Goal: Find specific page/section: Find specific page/section

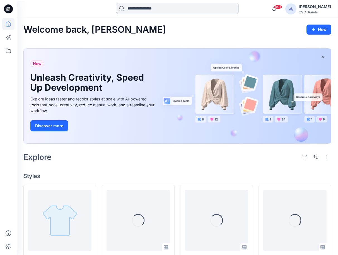
click at [187, 7] on input at bounding box center [177, 8] width 123 height 11
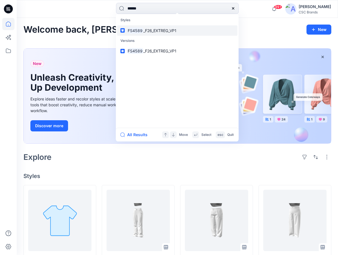
type input "******"
click at [158, 31] on span "_F26_EXTREG_VP1" at bounding box center [159, 30] width 33 height 5
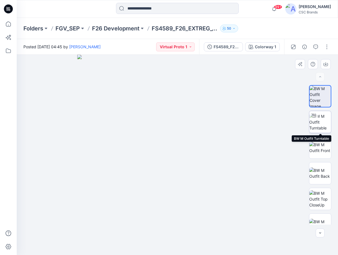
click at [317, 122] on img at bounding box center [320, 122] width 22 height 18
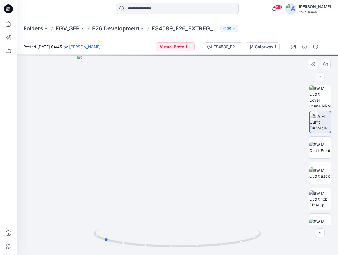
drag, startPoint x: 196, startPoint y: 157, endPoint x: 126, endPoint y: 157, distance: 69.5
click at [126, 157] on div at bounding box center [177, 155] width 321 height 200
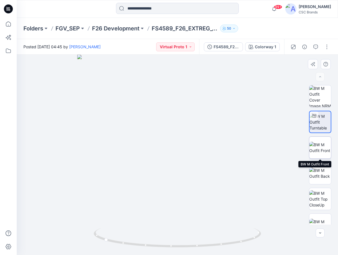
click at [319, 147] on img at bounding box center [320, 148] width 22 height 12
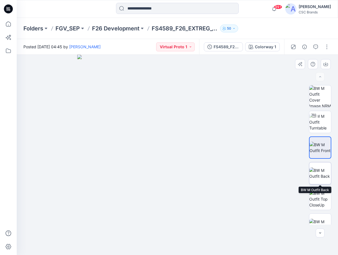
click at [324, 173] on img at bounding box center [320, 173] width 22 height 12
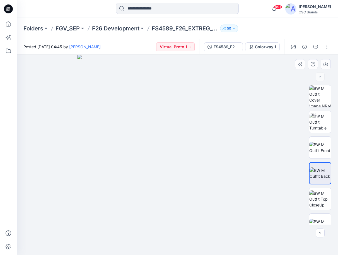
drag, startPoint x: 185, startPoint y: 159, endPoint x: 149, endPoint y: 160, distance: 36.0
click at [149, 160] on img at bounding box center [177, 155] width 200 height 200
drag, startPoint x: 194, startPoint y: 156, endPoint x: 190, endPoint y: 157, distance: 4.0
click at [179, 156] on img at bounding box center [177, 155] width 200 height 200
click at [323, 197] on img at bounding box center [320, 199] width 22 height 18
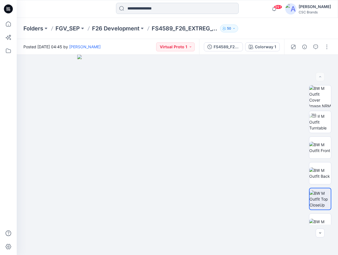
click at [156, 8] on input at bounding box center [177, 8] width 123 height 11
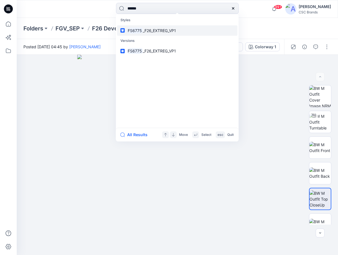
type input "******"
click at [147, 31] on span "_F26_EXTREG_VP1" at bounding box center [159, 30] width 33 height 5
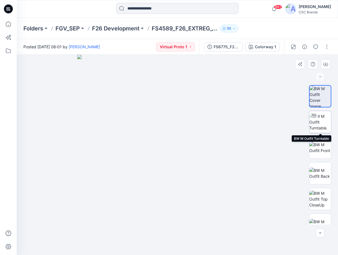
click at [319, 121] on img at bounding box center [320, 122] width 22 height 18
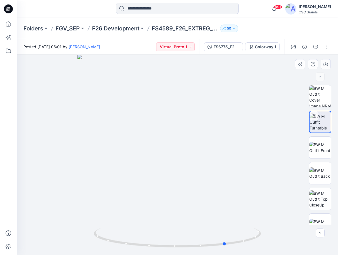
drag, startPoint x: 205, startPoint y: 152, endPoint x: 256, endPoint y: 143, distance: 51.7
click at [256, 143] on div at bounding box center [177, 155] width 321 height 200
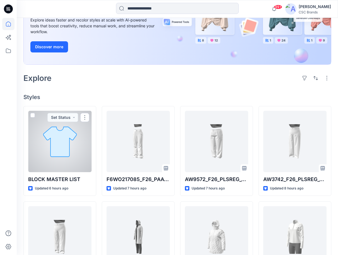
scroll to position [78, 0]
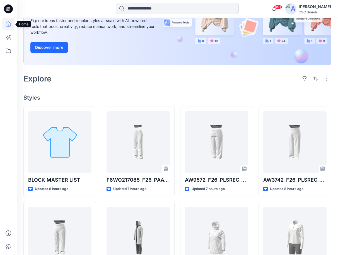
click at [10, 23] on icon at bounding box center [8, 24] width 12 height 12
click at [8, 49] on icon at bounding box center [8, 51] width 5 height 4
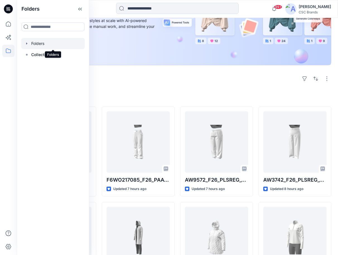
click at [41, 47] on div at bounding box center [53, 43] width 64 height 11
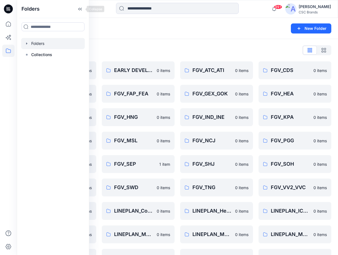
click at [80, 10] on icon at bounding box center [80, 8] width 9 height 9
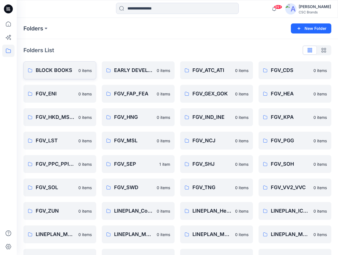
scroll to position [0, 0]
click at [57, 71] on p "BLOCK BOOKS" at bounding box center [55, 70] width 39 height 8
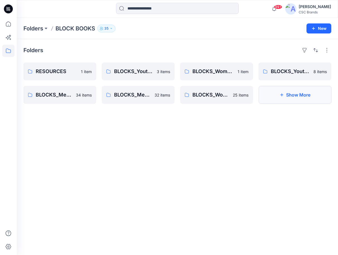
click at [298, 95] on button "Show More" at bounding box center [295, 95] width 73 height 18
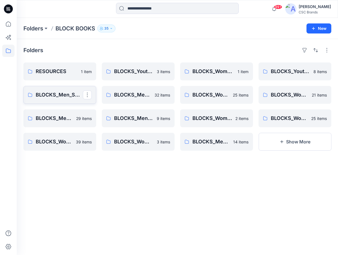
click at [56, 98] on p "BLOCKS_Men_SW_APAC" at bounding box center [59, 95] width 47 height 8
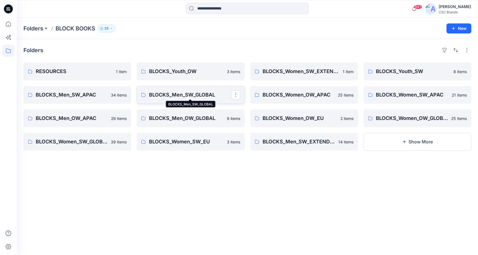
click at [176, 94] on p "BLOCKS_Men_SW_GLOBAL" at bounding box center [190, 95] width 82 height 8
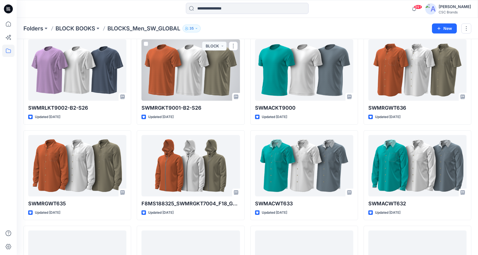
scroll to position [37, 0]
